Goal: Transaction & Acquisition: Purchase product/service

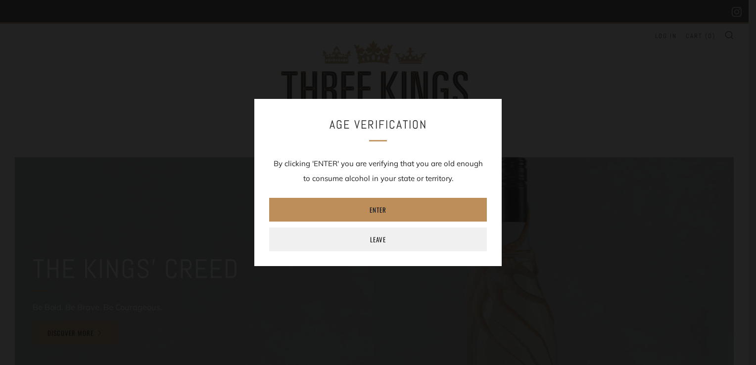
click at [380, 208] on link "Enter" at bounding box center [378, 210] width 218 height 24
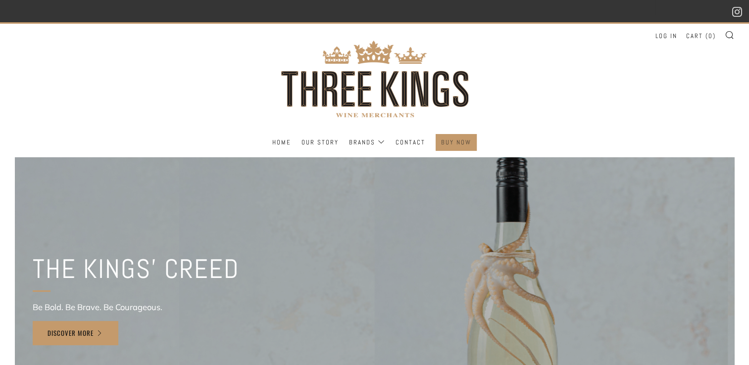
click at [455, 143] on link "BUY NOW" at bounding box center [456, 143] width 30 height 16
